Goal: Information Seeking & Learning: Learn about a topic

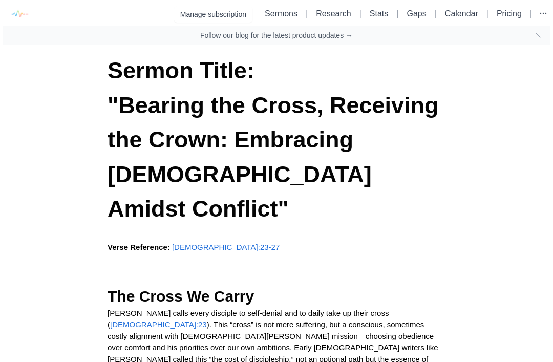
scroll to position [45, 0]
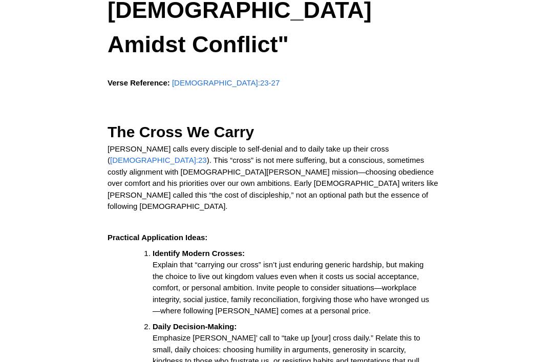
scroll to position [121, 0]
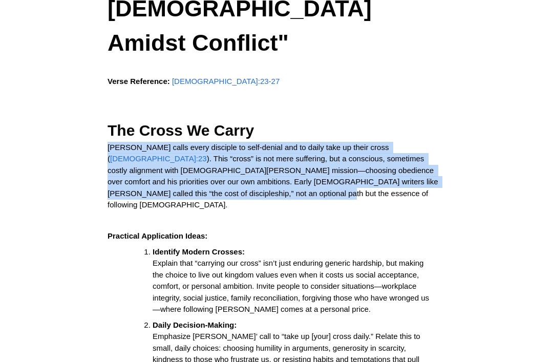
copy p "[PERSON_NAME] calls every disciple to self-denial and to daily take up their cr…"
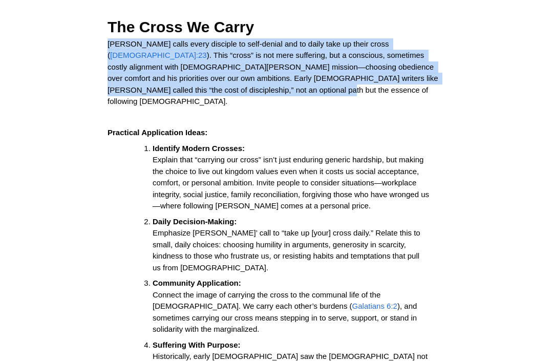
scroll to position [226, 0]
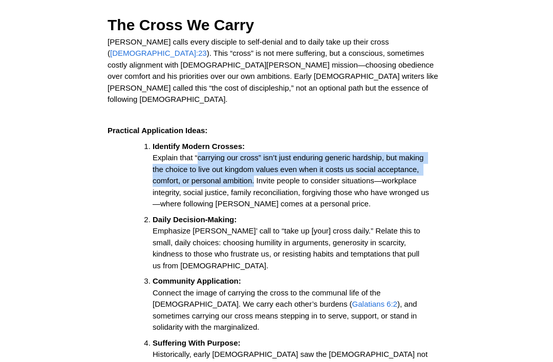
copy span "carrying our cross” isn’t just enduring generic hardship, but making the choice…"
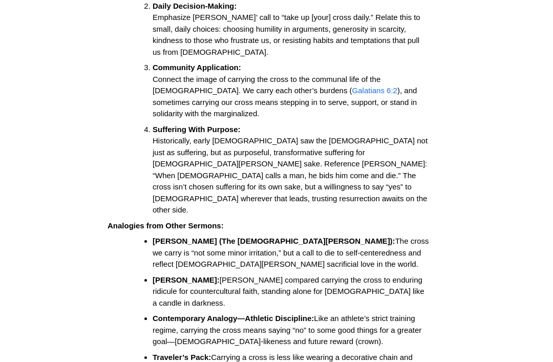
scroll to position [446, 0]
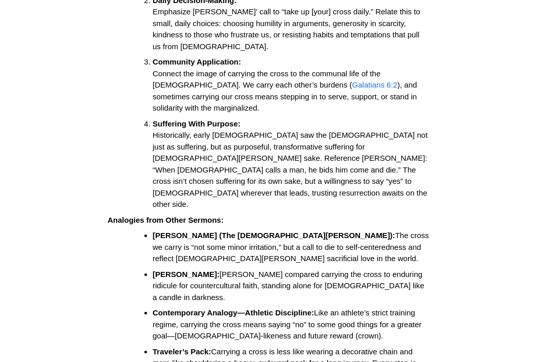
click at [158, 131] on span "Historically, early [DEMOGRAPHIC_DATA] saw the [DEMOGRAPHIC_DATA] not just as s…" at bounding box center [291, 170] width 277 height 78
click at [157, 131] on span "Historically, early [DEMOGRAPHIC_DATA] saw the [DEMOGRAPHIC_DATA] not just as s…" at bounding box center [291, 170] width 277 height 78
click at [157, 118] on li "Suffering With Purpose: Historically, early [DEMOGRAPHIC_DATA] saw the [DEMOGRA…" at bounding box center [291, 164] width 277 height 92
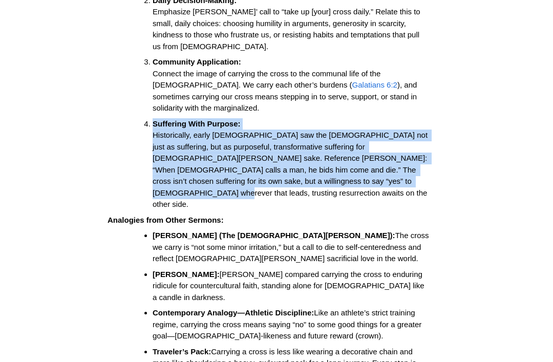
copy li "Suffering With Purpose: Historically, early [DEMOGRAPHIC_DATA] saw the [DEMOGRA…"
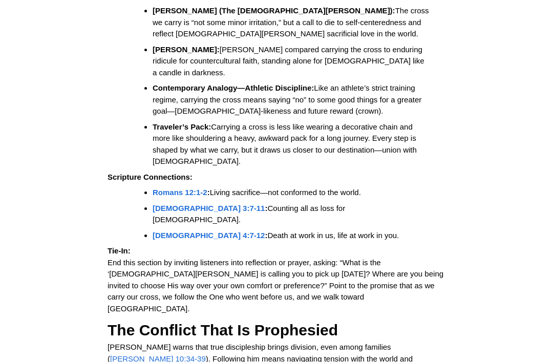
scroll to position [672, 0]
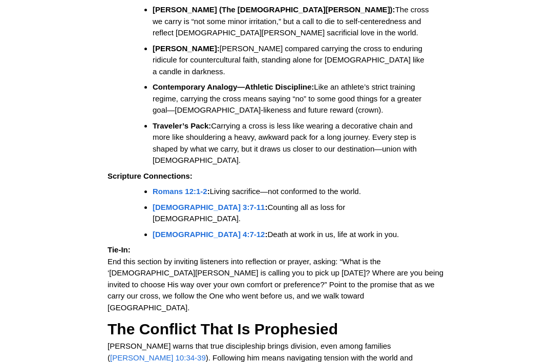
click at [222, 187] on span "Living sacrifice—not conformed to the world." at bounding box center [285, 191] width 151 height 9
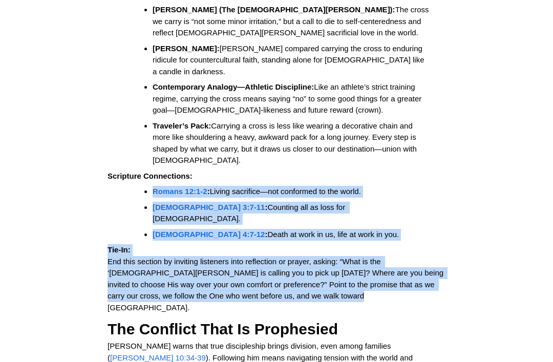
copy div "Romans 12:1-2 : Living sacrifice—not conformed to the world. [DEMOGRAPHIC_DATA]…"
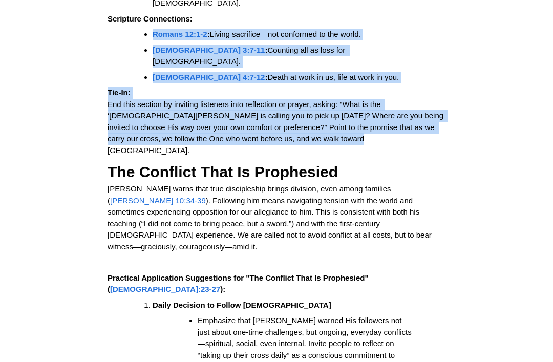
scroll to position [828, 0]
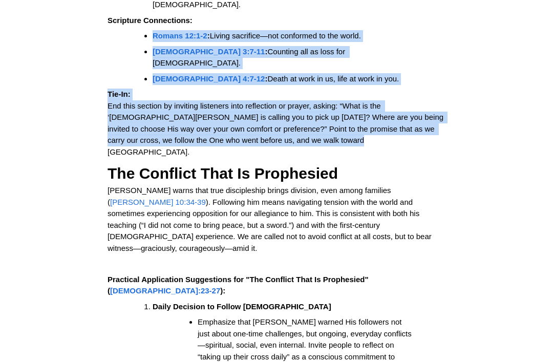
click at [112, 186] on span "[PERSON_NAME] warns that true discipleship brings division, even among families…" at bounding box center [251, 196] width 286 height 20
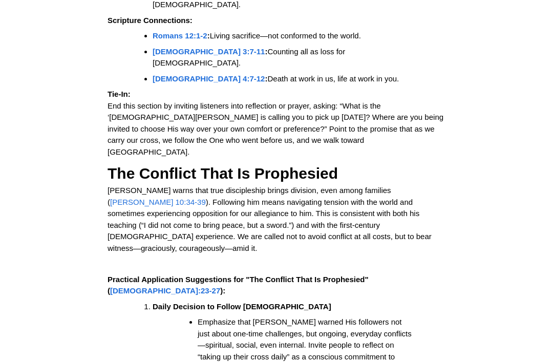
click at [111, 186] on span "[PERSON_NAME] warns that true discipleship brings division, even among families…" at bounding box center [251, 196] width 286 height 20
click at [113, 186] on span "[PERSON_NAME] warns that true discipleship brings division, even among families…" at bounding box center [251, 196] width 286 height 20
click at [112, 186] on span "[PERSON_NAME] warns that true discipleship brings division, even among families…" at bounding box center [251, 196] width 286 height 20
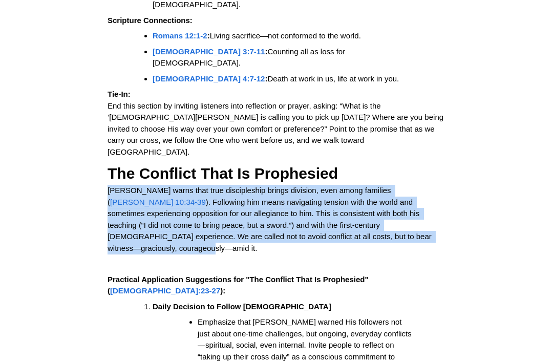
copy p "[PERSON_NAME] warns that true discipleship brings division, even among families…"
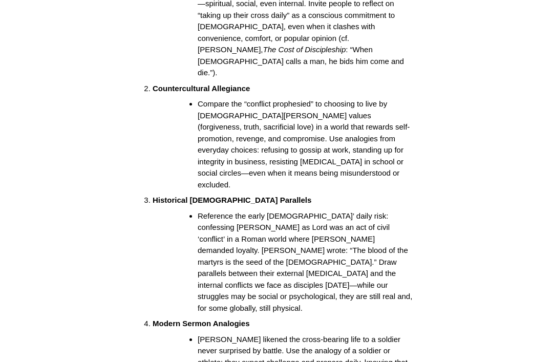
scroll to position [1161, 0]
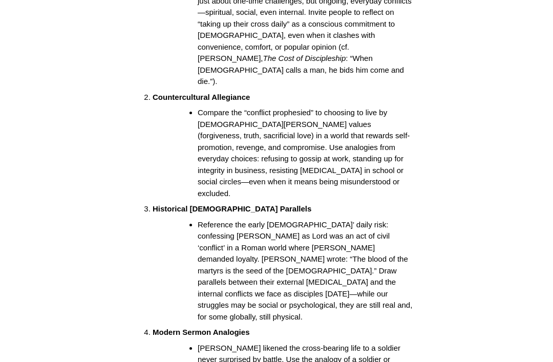
click at [254, 220] on span "Reference the early [DEMOGRAPHIC_DATA]’ daily risk: confessing [PERSON_NAME] as…" at bounding box center [306, 270] width 217 height 101
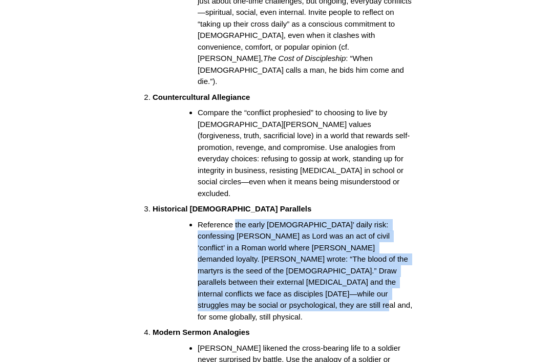
copy span "the early [DEMOGRAPHIC_DATA]’ daily risk: confessing [PERSON_NAME] as Lord was …"
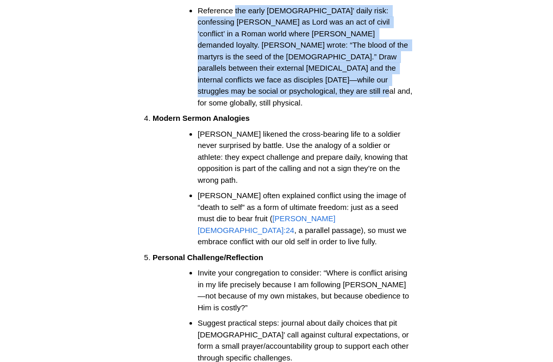
scroll to position [1375, 0]
click at [338, 82] on ol "Daily Decision to Follow [DEMOGRAPHIC_DATA] Emphasize that [PERSON_NAME] warned…" at bounding box center [281, 59] width 330 height 610
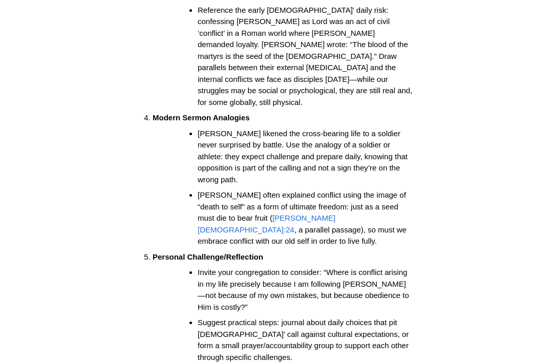
click at [352, 267] on li "Invite your congregation to consider: “Where is conflict arising in my life pre…" at bounding box center [305, 290] width 215 height 46
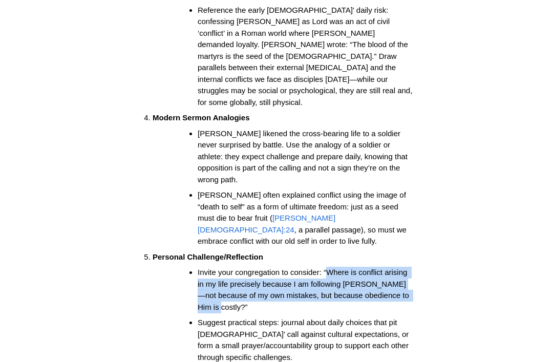
copy span "Where is conflict arising in my life precisely because I am following [PERSON_N…"
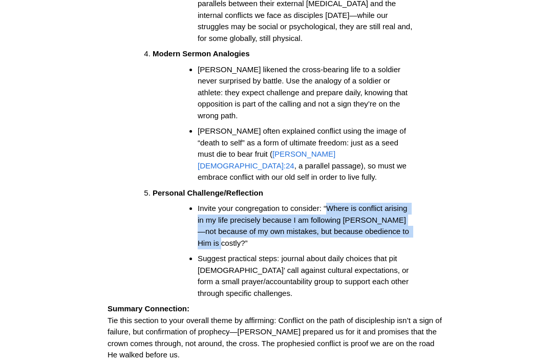
scroll to position [1441, 0]
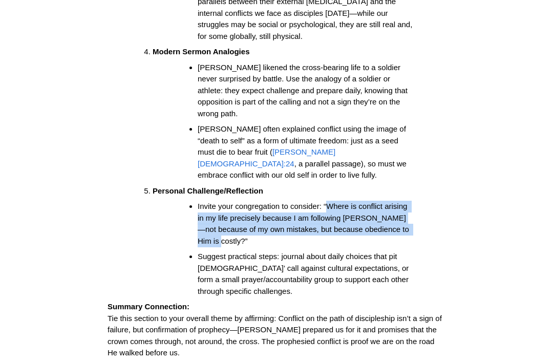
click at [293, 314] on span "Tie this section to your overall theme by affirming: Conflict on the path of di…" at bounding box center [276, 336] width 337 height 44
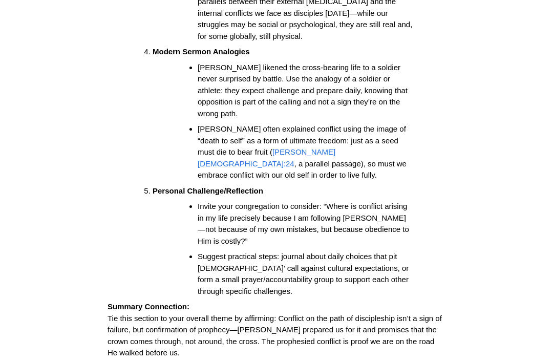
click at [293, 314] on span "Tie this section to your overall theme by affirming: Conflict on the path of di…" at bounding box center [276, 336] width 337 height 44
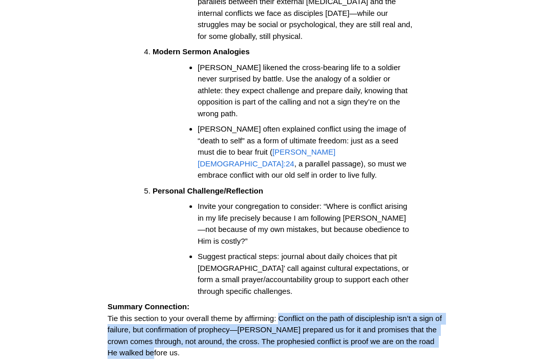
copy span "Conflict on the path of discipleship isn’t a sign of failure, but confirmation …"
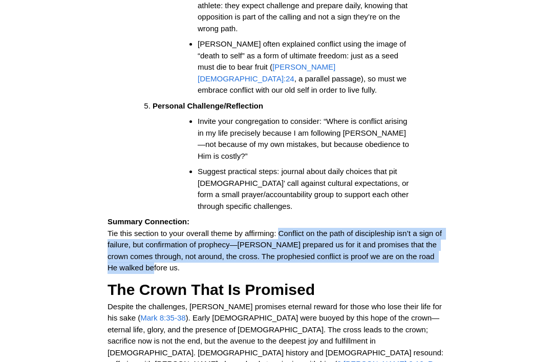
scroll to position [1530, 0]
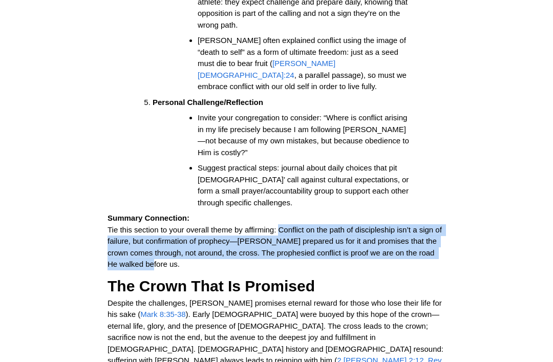
click at [182, 310] on span "). Early [DEMOGRAPHIC_DATA] were buoyed by this hope of the crown—eternal life,…" at bounding box center [277, 337] width 338 height 55
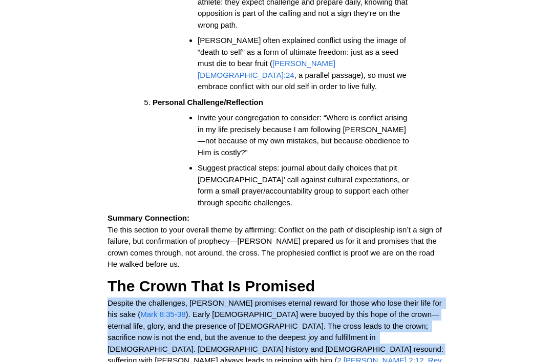
copy p "Despite the challenges, [PERSON_NAME] promises eternal reward for those who los…"
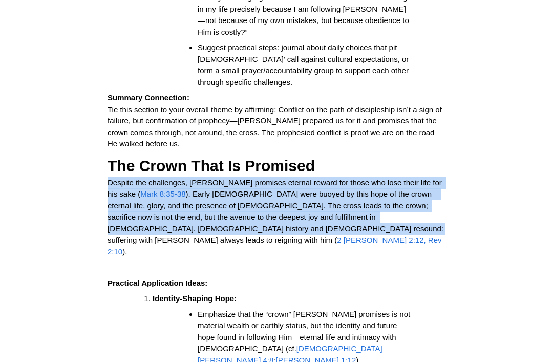
scroll to position [1652, 0]
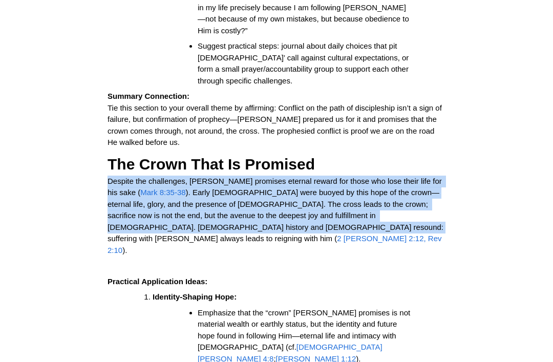
click at [260, 308] on span "Emphasize that the “crown” [PERSON_NAME] promises is not material wealth or ear…" at bounding box center [305, 330] width 215 height 44
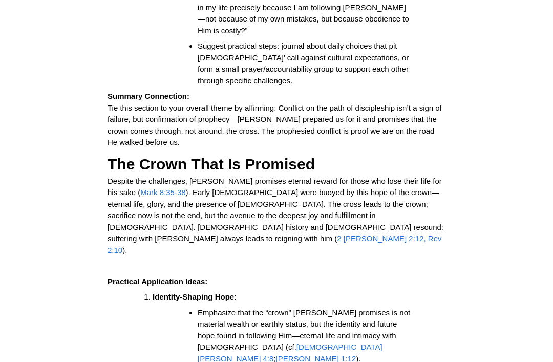
click at [260, 308] on span "Emphasize that the “crown” [PERSON_NAME] promises is not material wealth or ear…" at bounding box center [305, 330] width 215 height 44
click at [258, 308] on span "Emphasize that the “crown” [PERSON_NAME] promises is not material wealth or ear…" at bounding box center [305, 330] width 215 height 44
click at [257, 308] on span "Emphasize that the “crown” [PERSON_NAME] promises is not material wealth or ear…" at bounding box center [305, 330] width 215 height 44
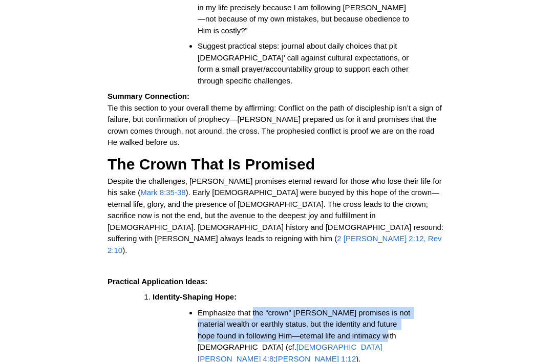
copy span "the “crown” [PERSON_NAME] promises is not material wealth or earthly status, bu…"
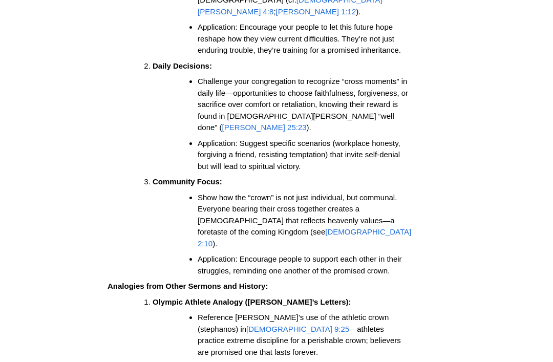
scroll to position [2002, 0]
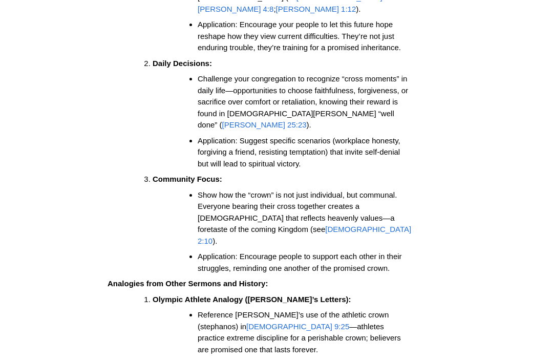
click at [209, 311] on span "Reference [PERSON_NAME]’s use of the athletic crown (stephanos) in" at bounding box center [294, 321] width 193 height 20
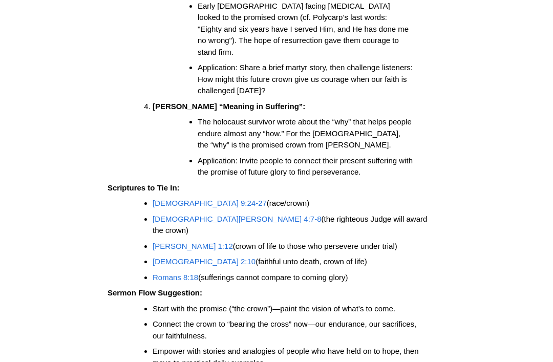
scroll to position [2531, 0]
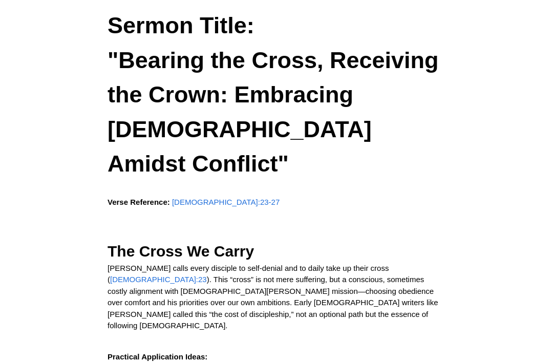
scroll to position [0, 0]
